Goal: Task Accomplishment & Management: Manage account settings

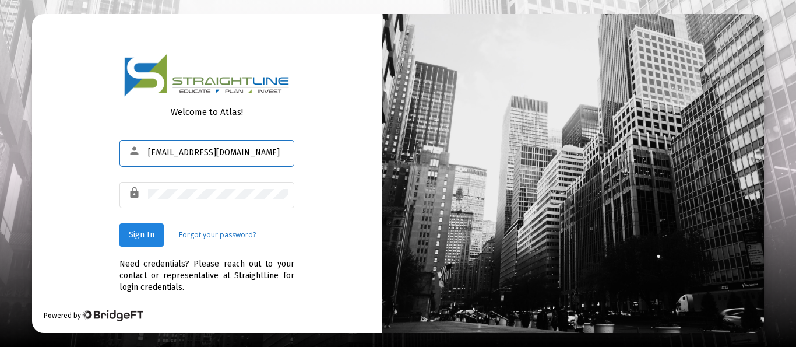
type input "[EMAIL_ADDRESS][DOMAIN_NAME]"
click at [150, 229] on button "Sign In" at bounding box center [141, 234] width 44 height 23
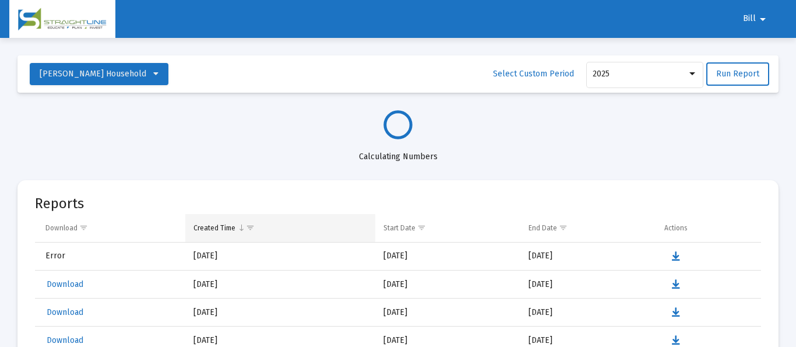
select select "View all"
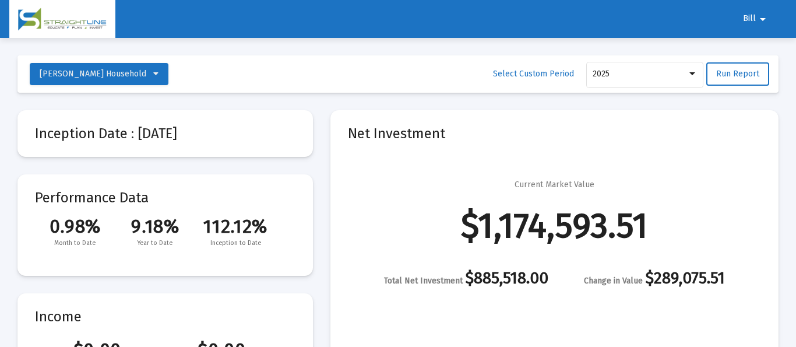
scroll to position [559, 0]
click at [754, 18] on span "Bill" at bounding box center [749, 19] width 13 height 10
click at [762, 47] on button "Logout" at bounding box center [761, 50] width 65 height 28
